Goal: Communication & Community: Share content

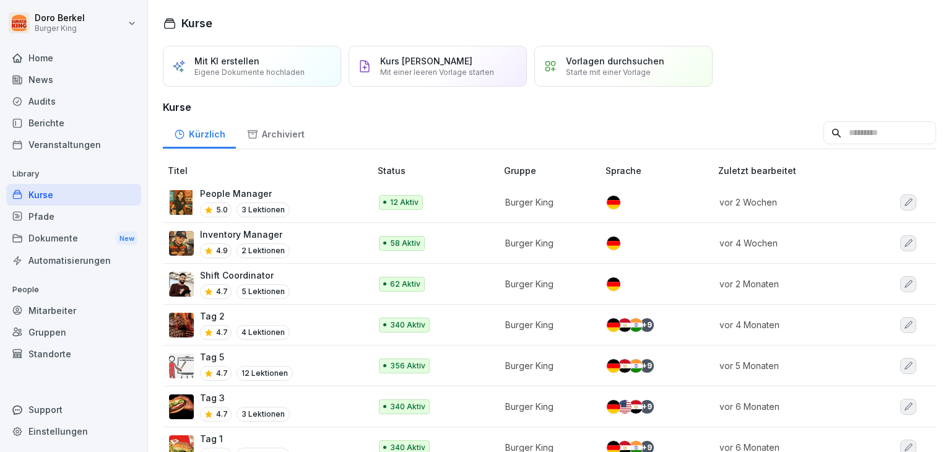
click at [48, 74] on div "News" at bounding box center [73, 80] width 135 height 22
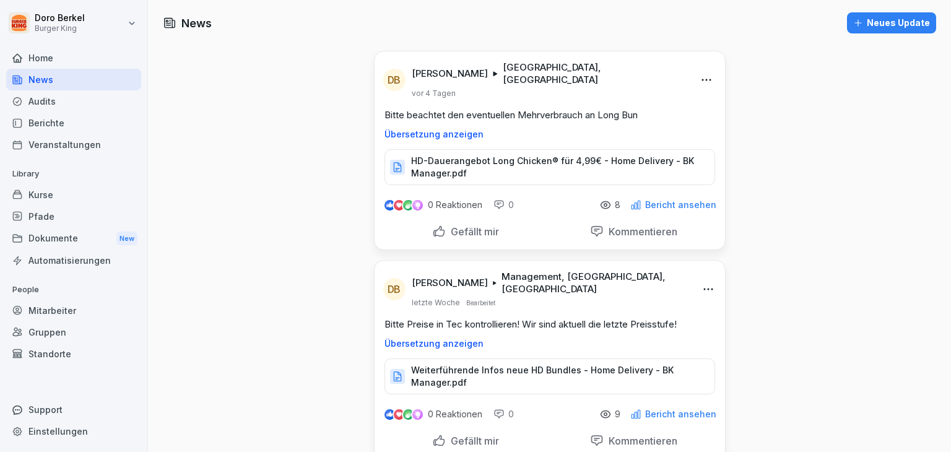
click at [877, 25] on div "Neues Update" at bounding box center [891, 23] width 77 height 14
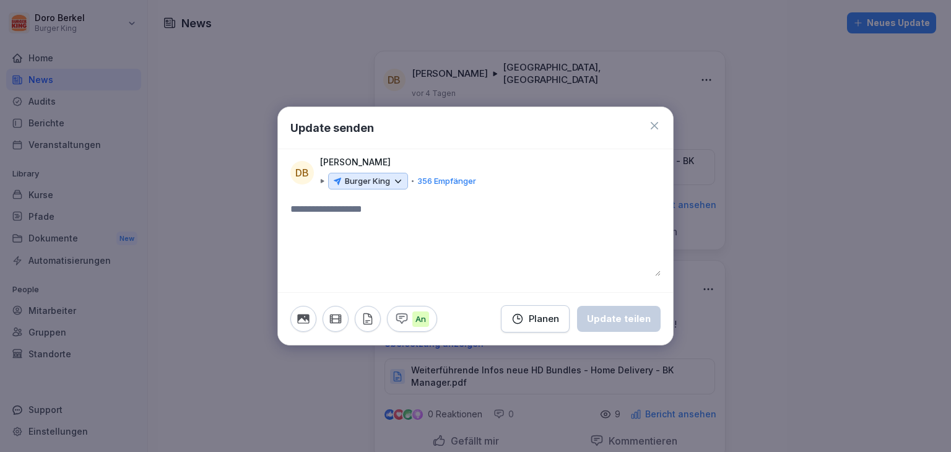
click at [394, 181] on icon at bounding box center [397, 181] width 11 height 11
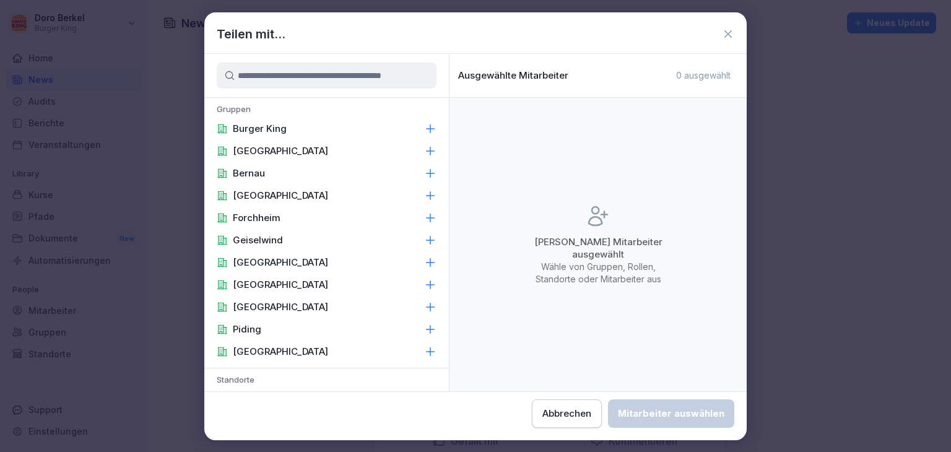
click at [280, 130] on p "Burger King" at bounding box center [260, 129] width 54 height 12
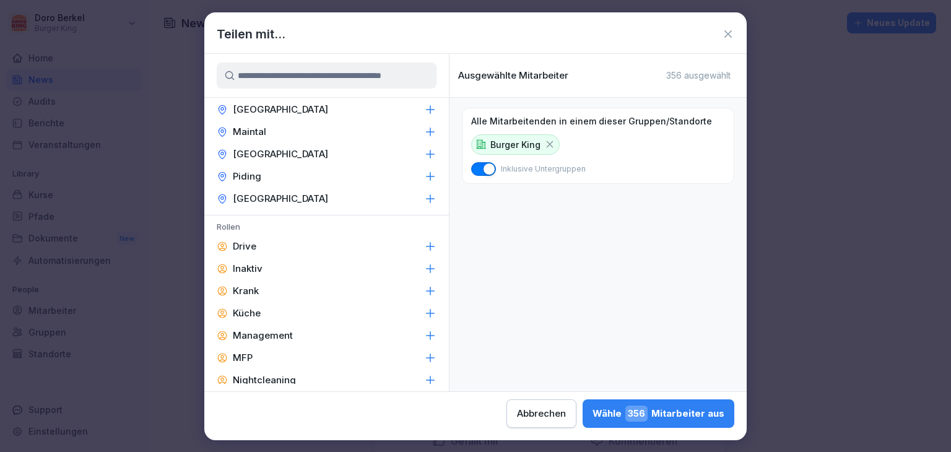
scroll to position [524, 0]
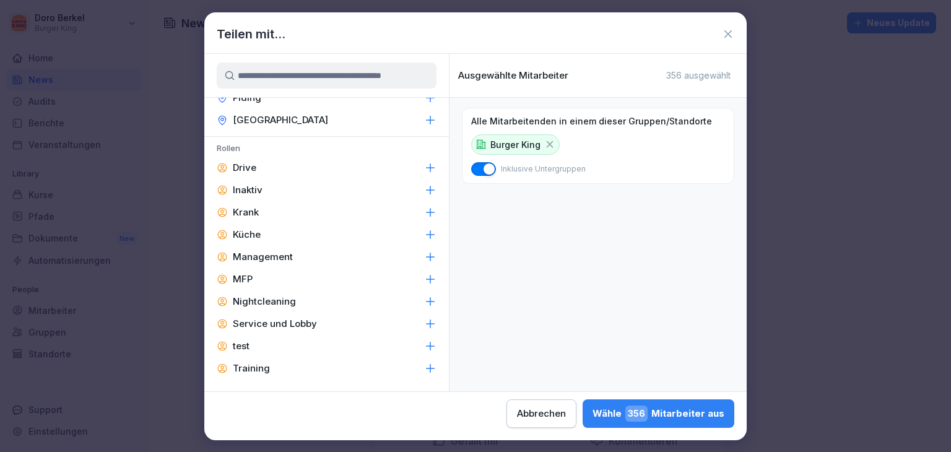
click at [286, 257] on p "Management" at bounding box center [263, 257] width 60 height 12
click at [700, 414] on div "Wähle 56 Mitarbeiter aus" at bounding box center [661, 413] width 126 height 16
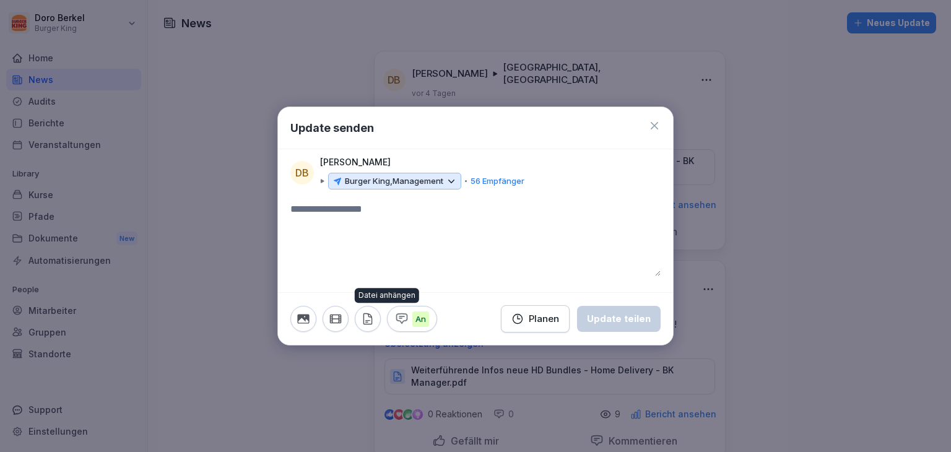
click at [370, 320] on icon "button" at bounding box center [368, 319] width 14 height 14
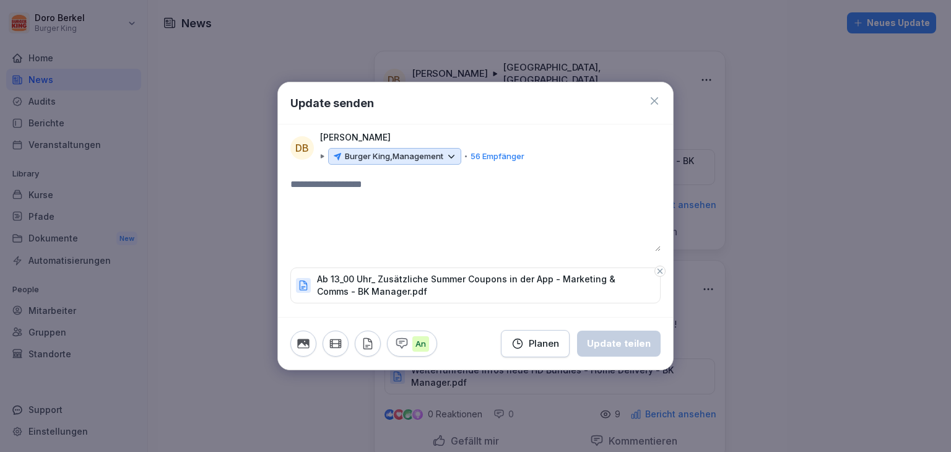
click at [317, 184] on textarea at bounding box center [475, 214] width 370 height 74
click at [614, 340] on div "Update teilen" at bounding box center [619, 344] width 64 height 14
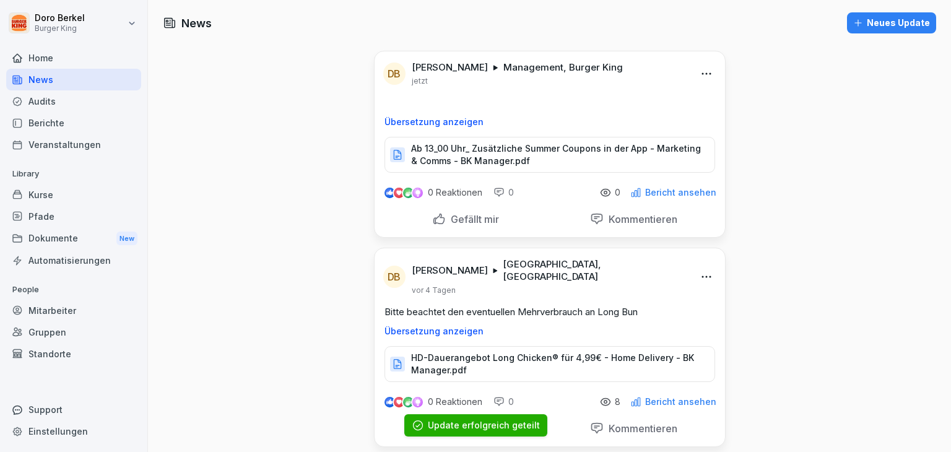
click at [882, 20] on div "Neues Update" at bounding box center [891, 23] width 77 height 14
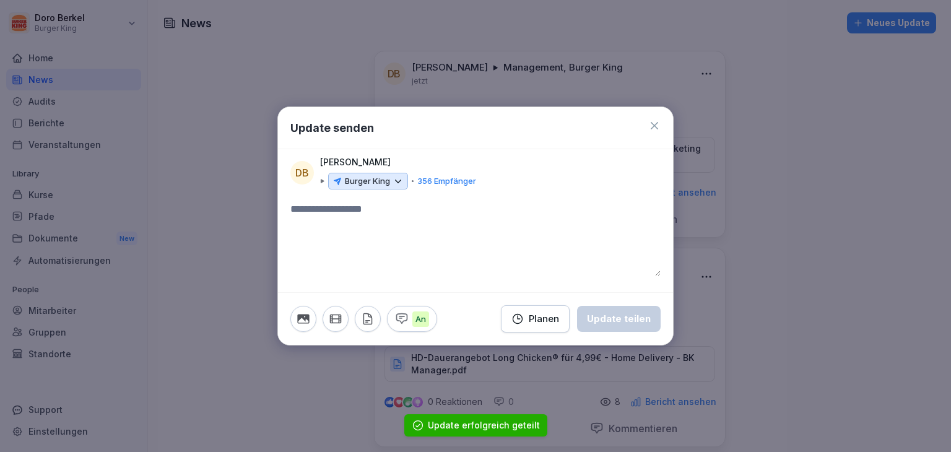
click at [386, 183] on p "Burger King" at bounding box center [367, 181] width 45 height 12
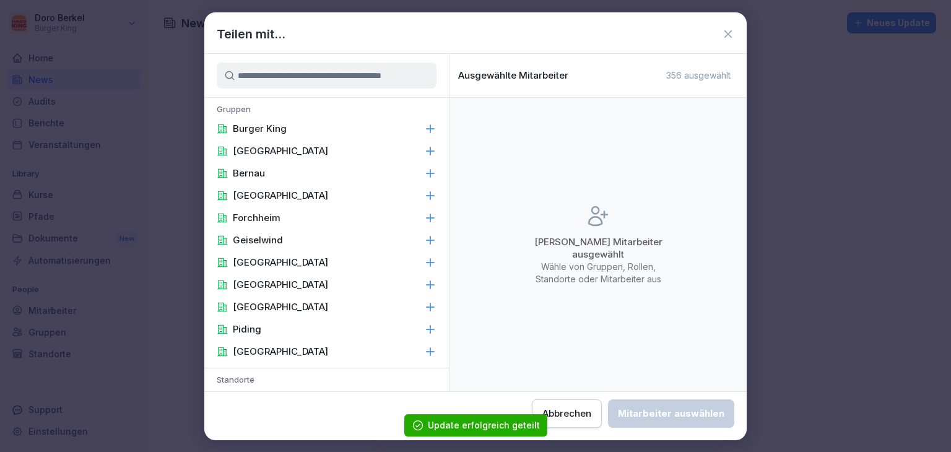
click at [303, 132] on div "Burger King" at bounding box center [326, 129] width 244 height 22
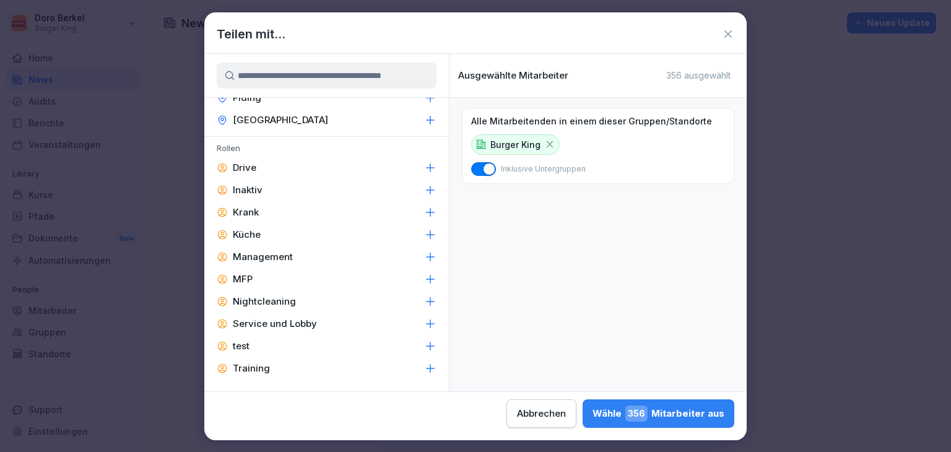
click at [317, 248] on div "Management" at bounding box center [326, 257] width 244 height 22
click at [688, 409] on div "Wähle 56 Mitarbeiter aus" at bounding box center [661, 413] width 126 height 16
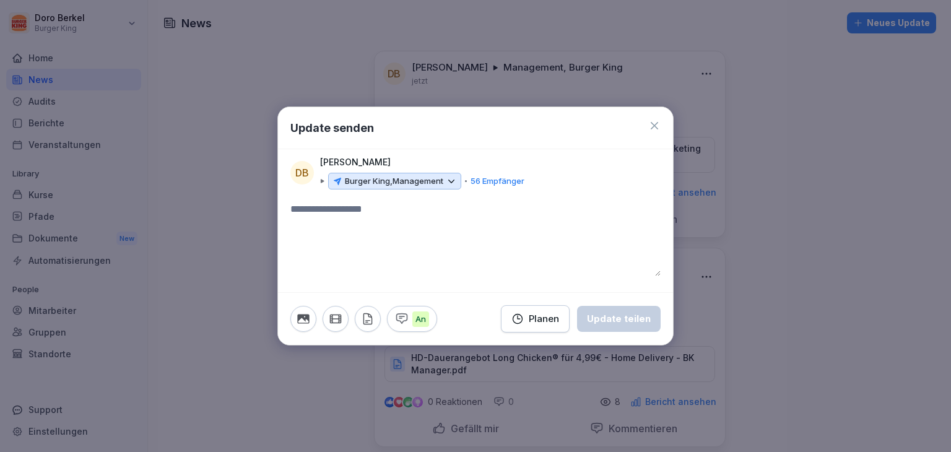
click at [366, 324] on icon "button" at bounding box center [368, 319] width 14 height 14
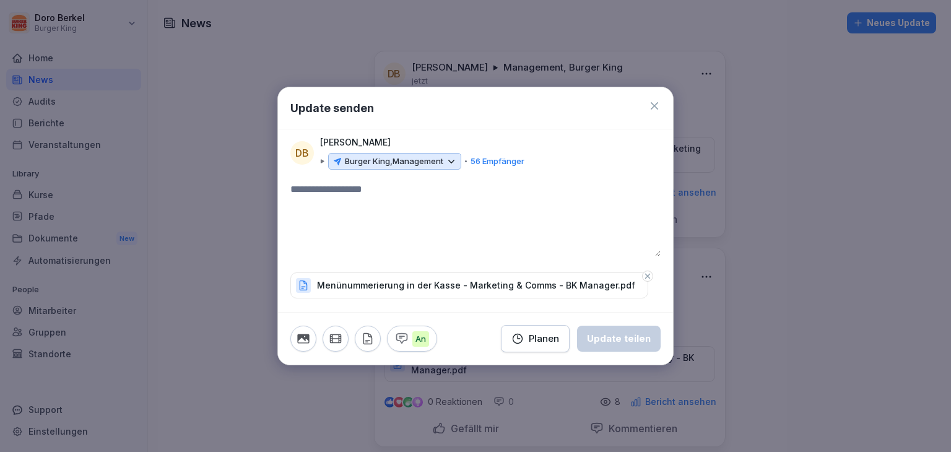
click at [394, 201] on textarea at bounding box center [475, 219] width 370 height 74
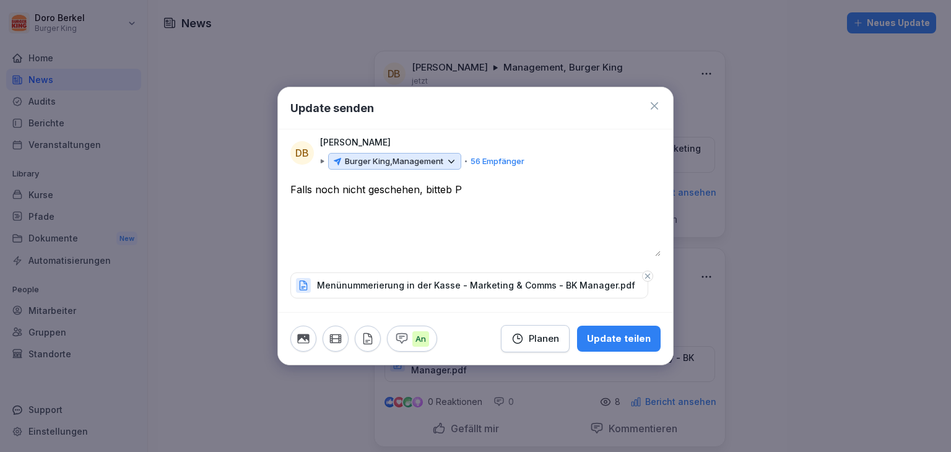
type textarea "**********"
drag, startPoint x: 515, startPoint y: 212, endPoint x: 248, endPoint y: 202, distance: 267.5
click at [248, 202] on body "[PERSON_NAME] Burger King Home News Audits Berichte Veranstaltungen Library Kur…" at bounding box center [475, 226] width 951 height 452
click at [620, 334] on div "Update teilen" at bounding box center [619, 339] width 64 height 14
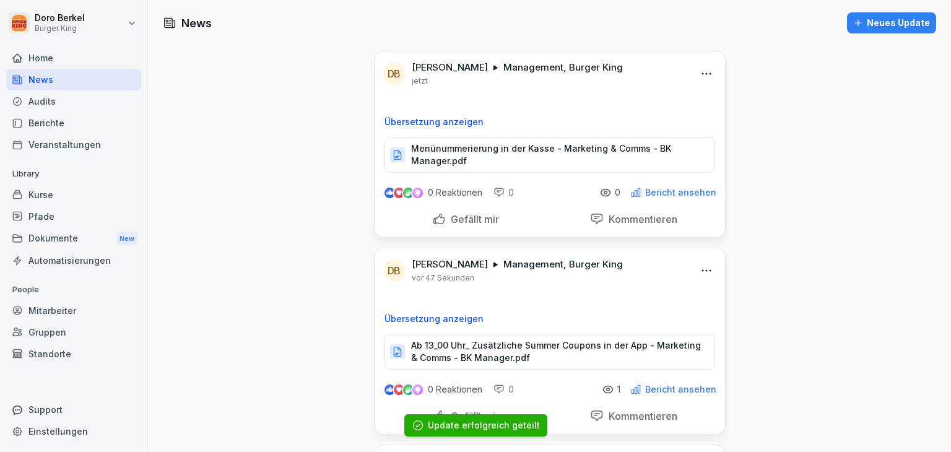
click at [893, 24] on div "Neues Update" at bounding box center [891, 23] width 77 height 14
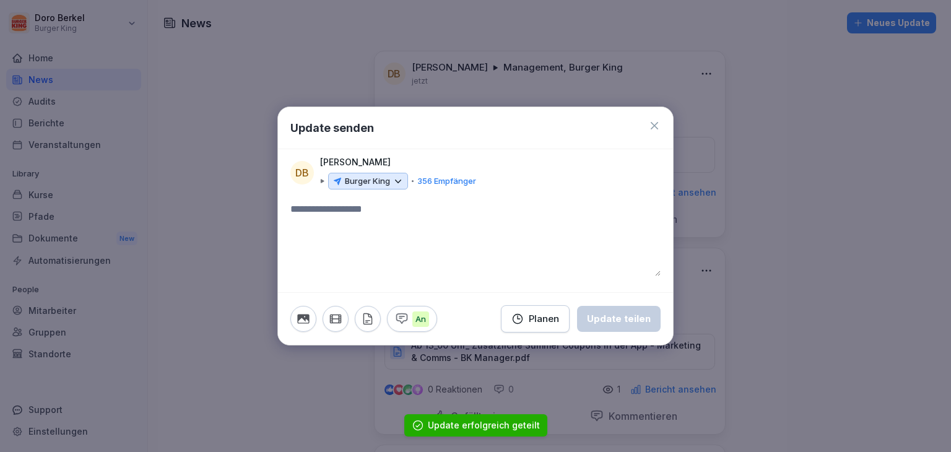
click at [383, 180] on p "Burger King" at bounding box center [367, 181] width 45 height 12
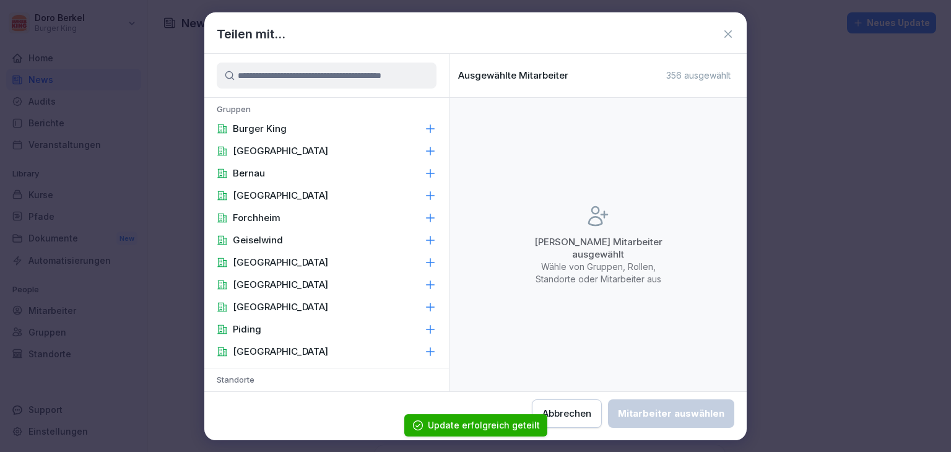
click at [278, 132] on p "Burger King" at bounding box center [260, 129] width 54 height 12
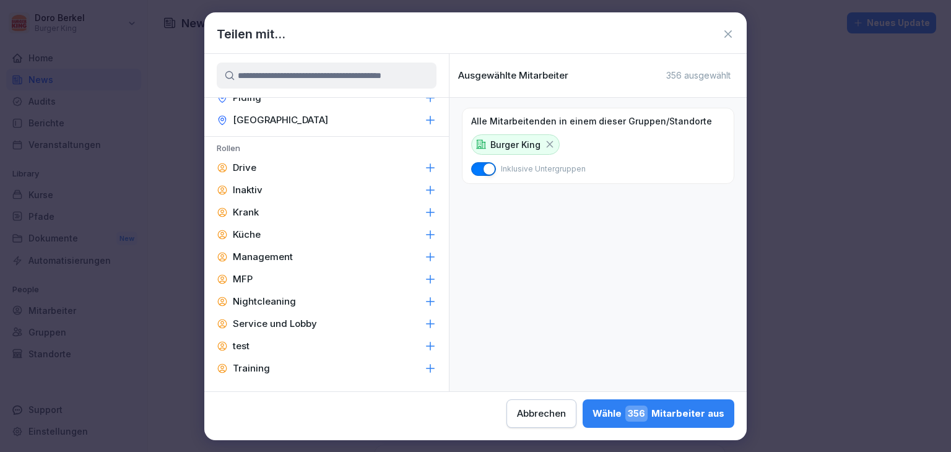
click at [280, 253] on p "Management" at bounding box center [263, 257] width 60 height 12
click at [675, 416] on div "Wähle 56 Mitarbeiter aus" at bounding box center [661, 413] width 126 height 16
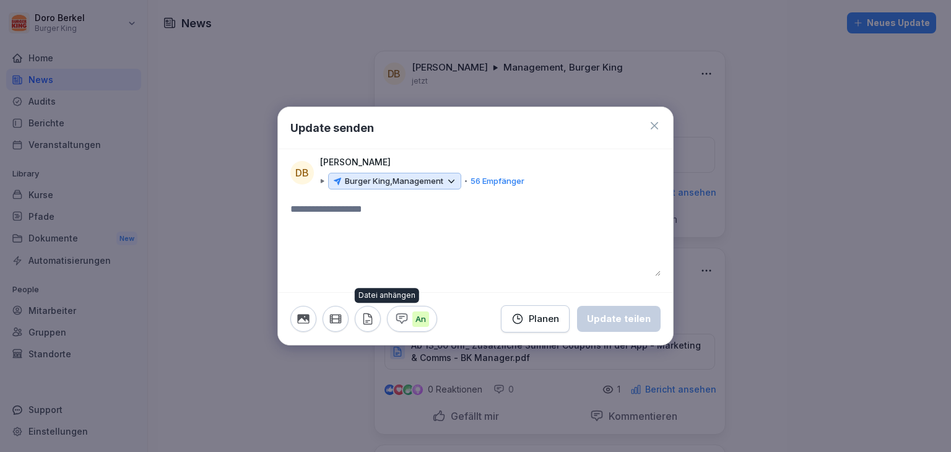
click at [372, 317] on icon "button" at bounding box center [368, 319] width 14 height 14
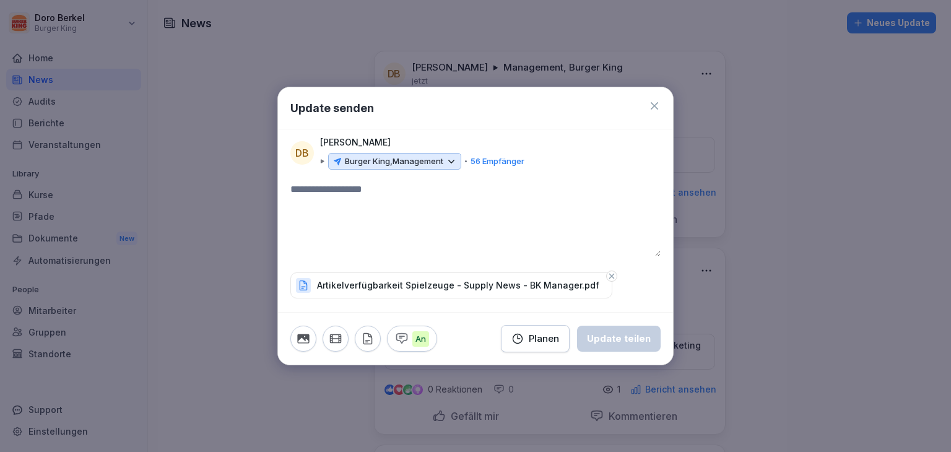
click at [361, 193] on textarea at bounding box center [475, 219] width 370 height 74
click at [632, 352] on div "Planen Update teilen" at bounding box center [551, 338] width 217 height 27
click at [633, 345] on div "Update teilen" at bounding box center [619, 339] width 64 height 14
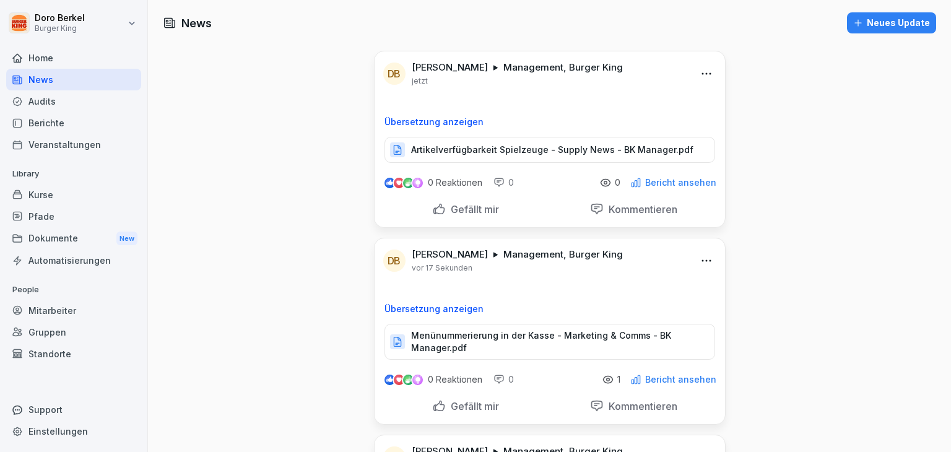
click at [47, 54] on div "Home" at bounding box center [73, 58] width 135 height 22
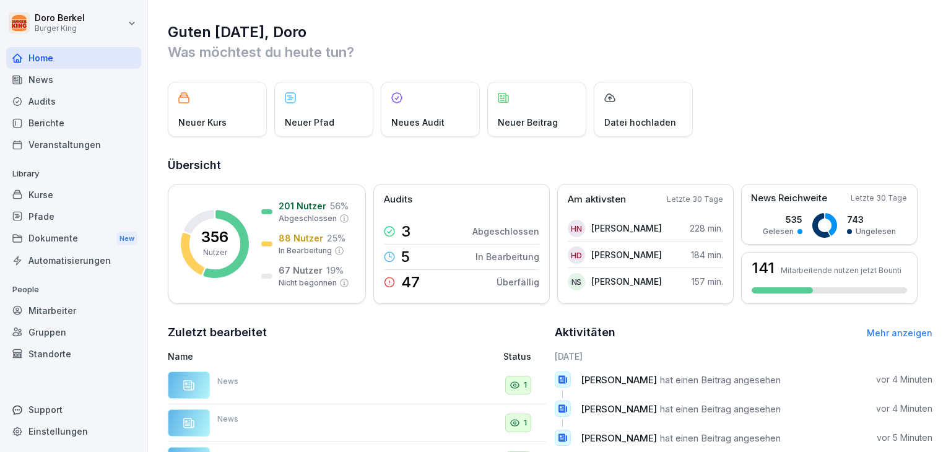
click at [52, 122] on div "Berichte" at bounding box center [73, 123] width 135 height 22
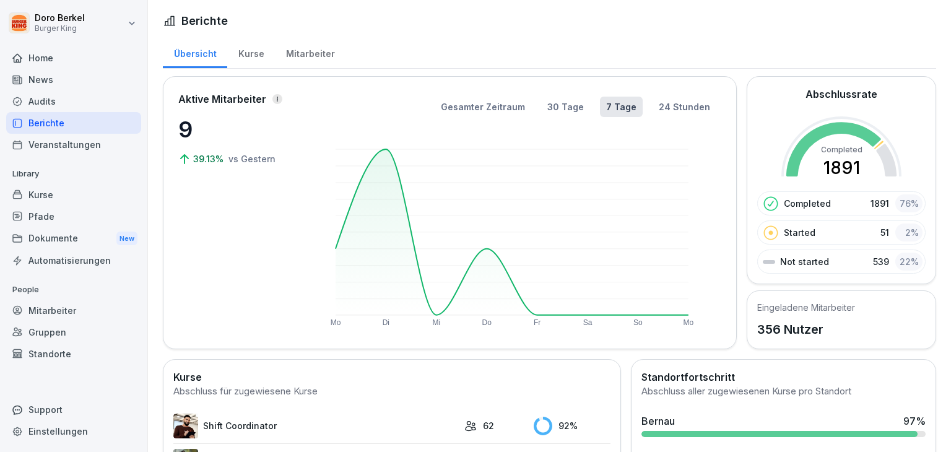
click at [59, 59] on div "Home" at bounding box center [73, 58] width 135 height 22
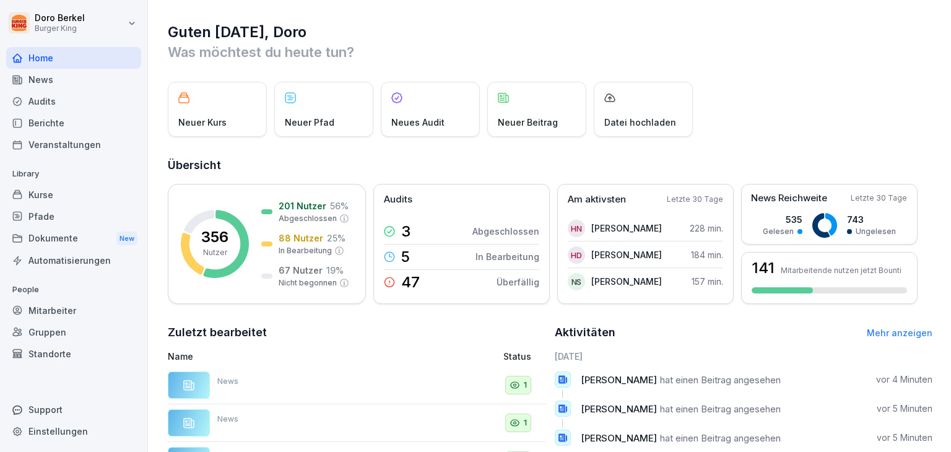
click at [36, 57] on div "Home" at bounding box center [73, 58] width 135 height 22
